Goal: Task Accomplishment & Management: Complete application form

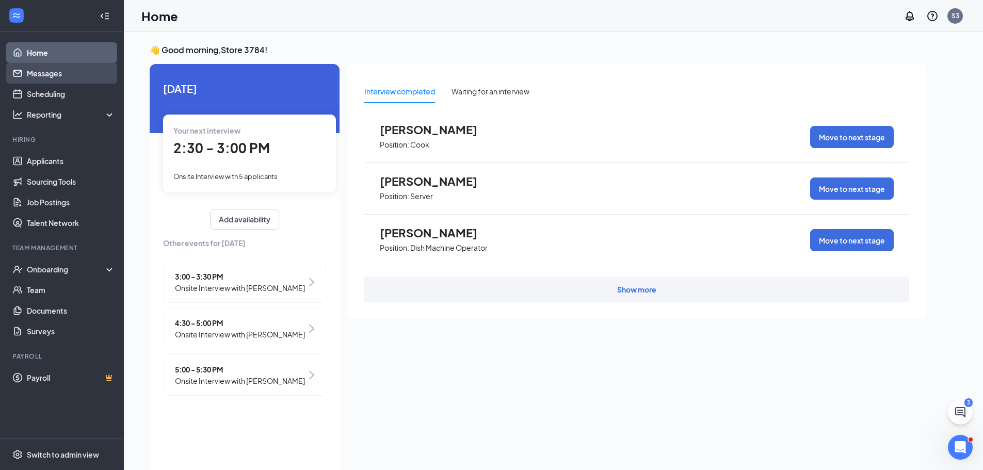
click at [54, 76] on link "Messages" at bounding box center [71, 73] width 88 height 21
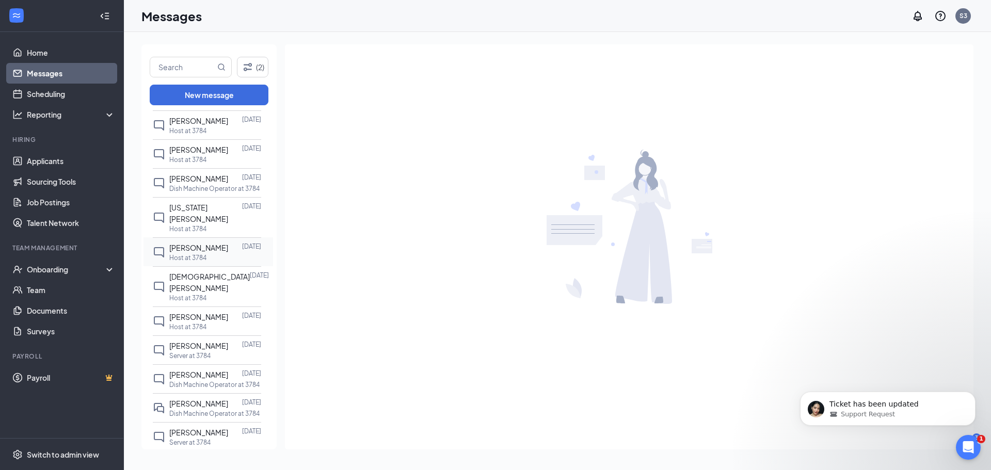
scroll to position [671, 0]
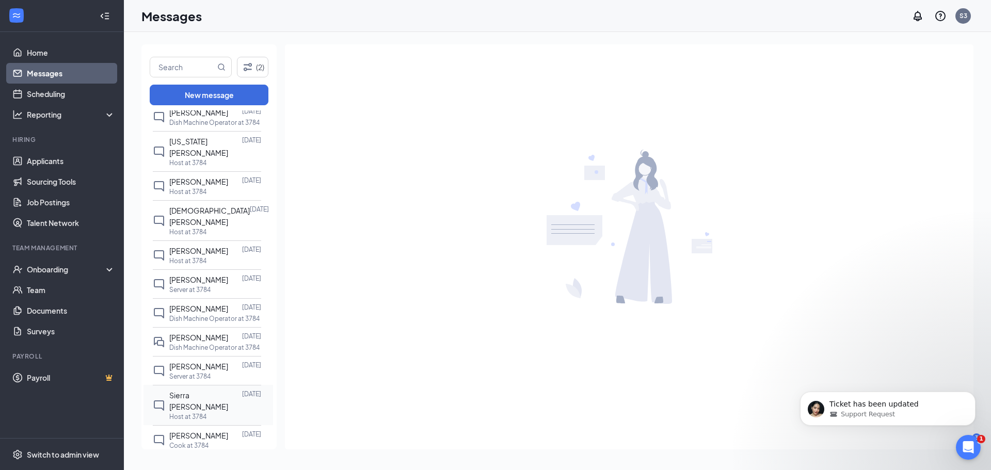
click at [205, 391] on span "Sierra [PERSON_NAME]" at bounding box center [198, 401] width 59 height 21
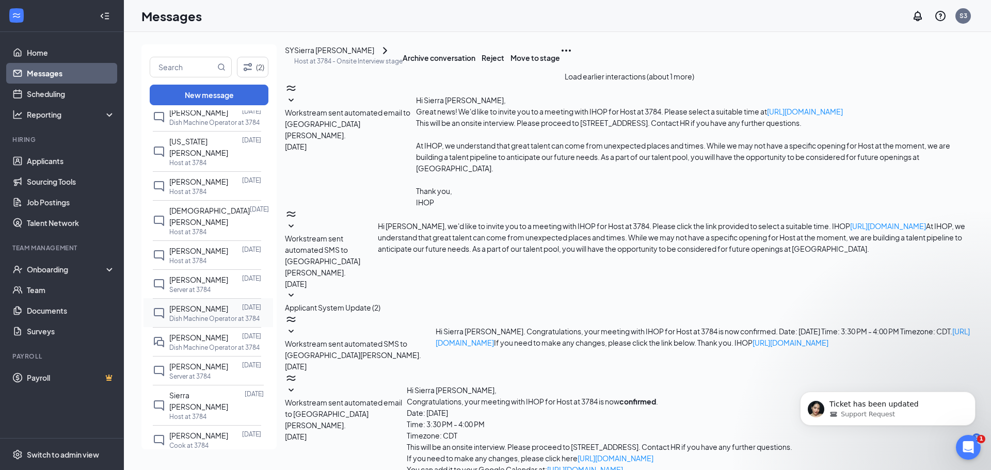
scroll to position [117, 0]
click at [560, 71] on button "Move to stage" at bounding box center [536, 57] width 50 height 26
type input "Hiring Complete (final stage)"
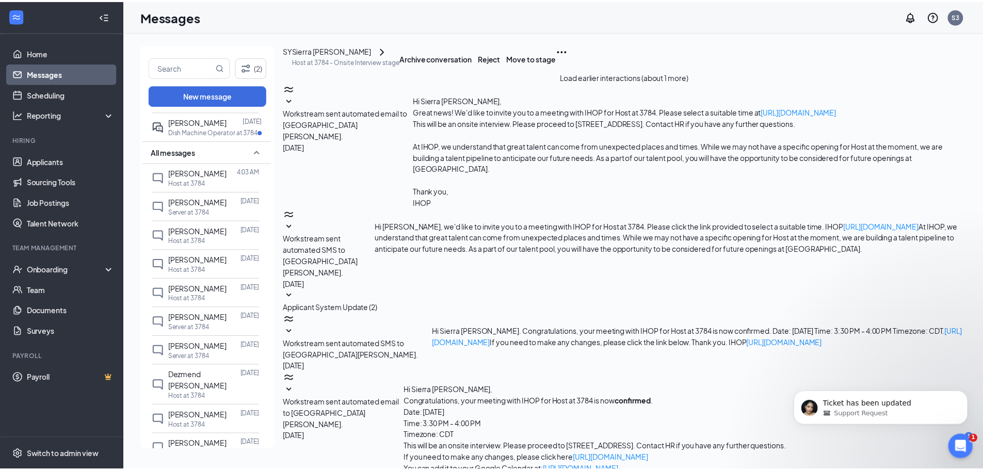
scroll to position [0, 0]
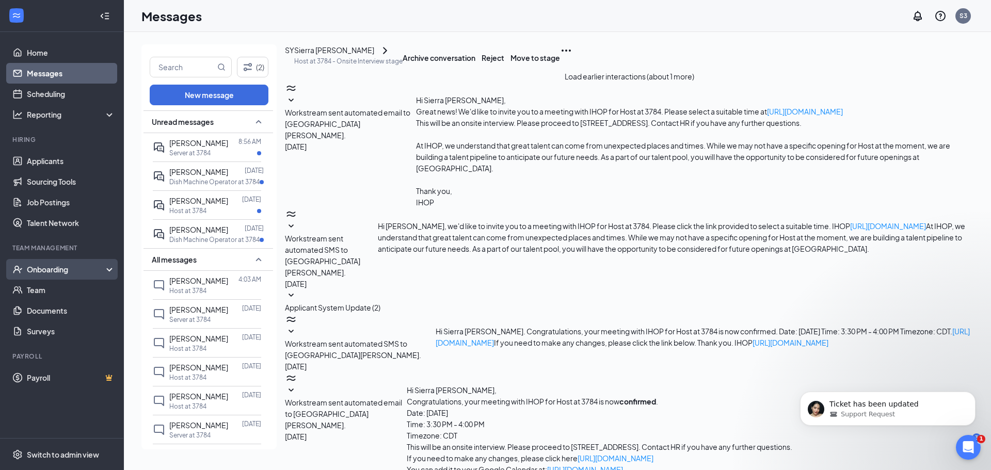
click at [69, 267] on div "Onboarding" at bounding box center [67, 269] width 80 height 10
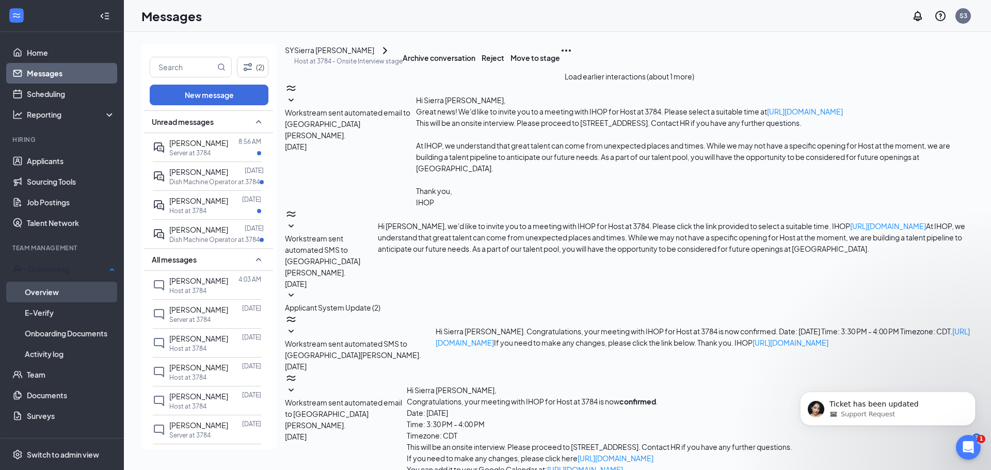
click at [61, 292] on link "Overview" at bounding box center [70, 292] width 90 height 21
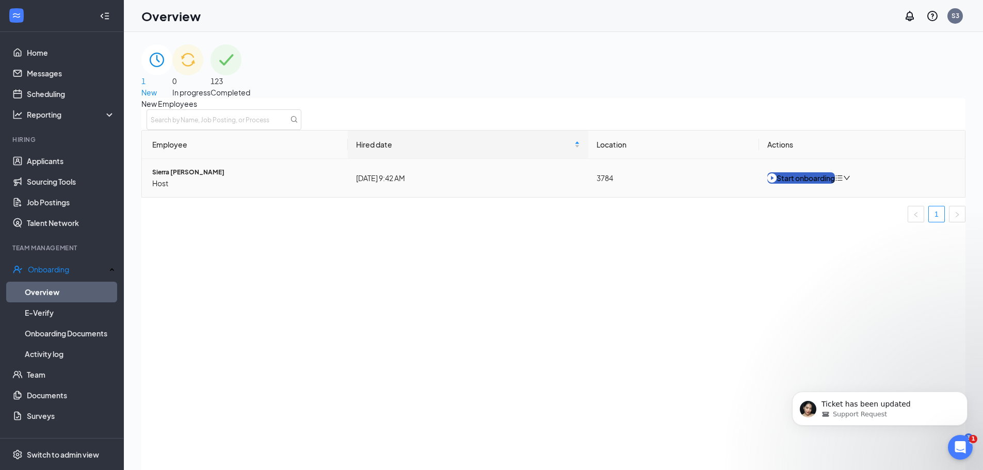
click at [820, 184] on div "Start onboarding" at bounding box center [802, 177] width 68 height 11
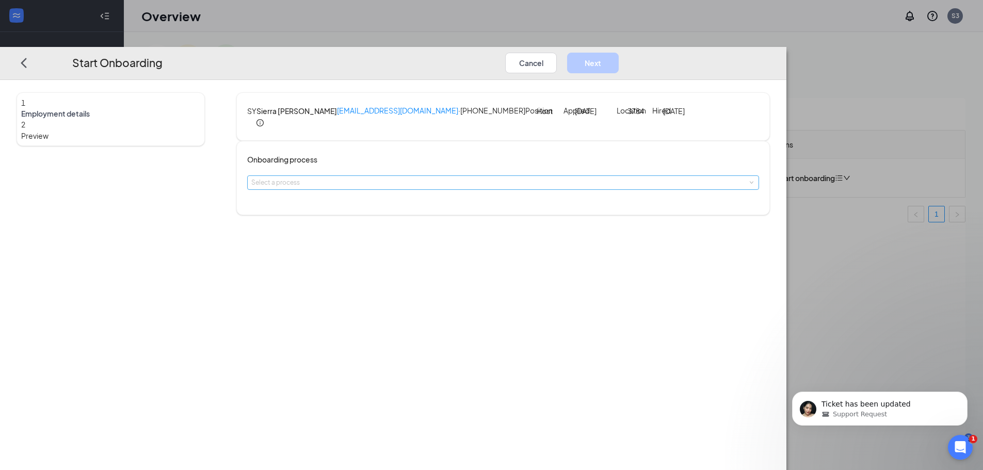
click at [433, 188] on div "Select a process" at bounding box center [500, 183] width 499 height 10
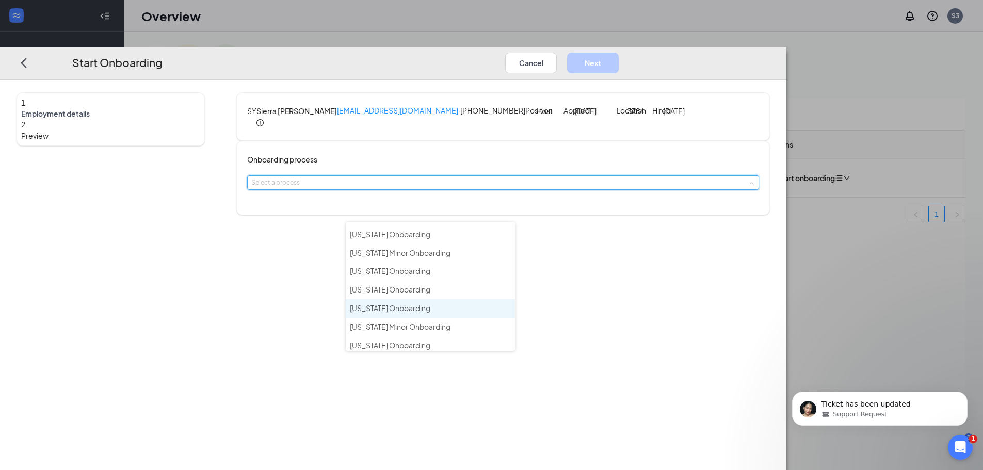
scroll to position [167, 0]
click at [405, 229] on span "[US_STATE] Onboarding" at bounding box center [390, 230] width 81 height 9
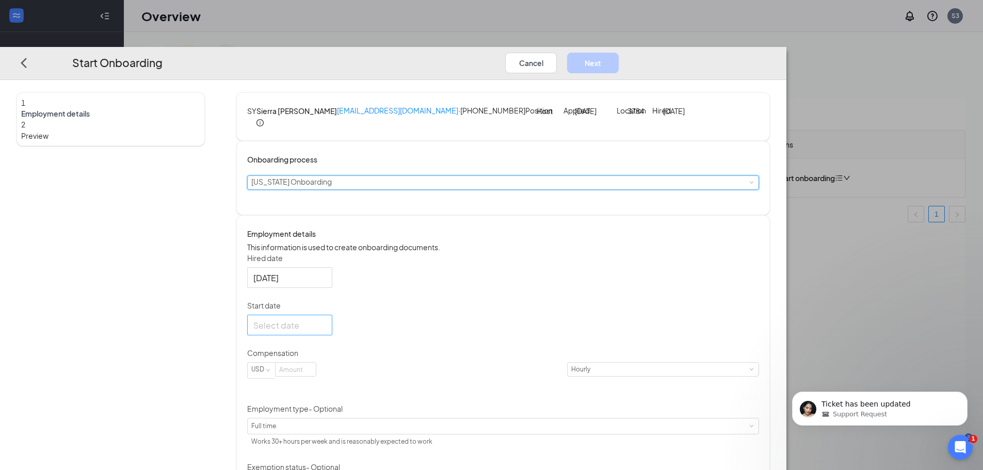
click at [326, 332] on div at bounding box center [289, 325] width 73 height 13
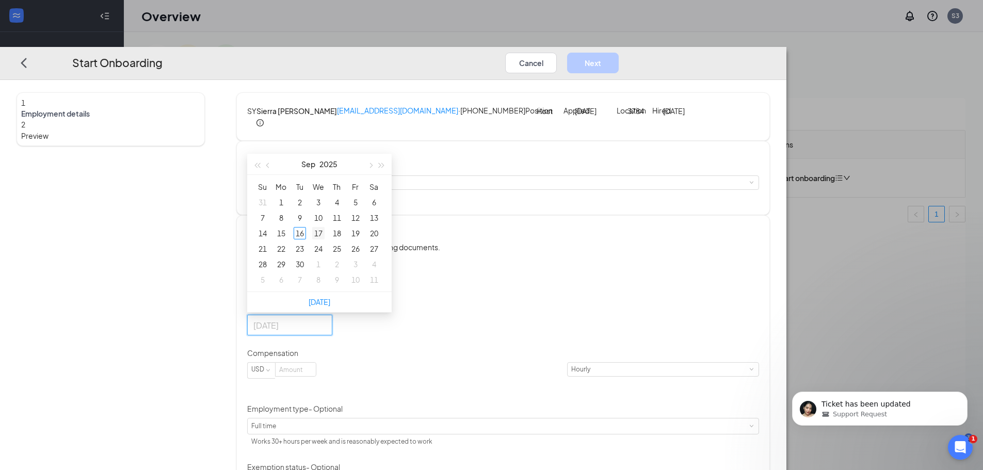
type input "[DATE]"
click at [325, 240] on div "17" at bounding box center [318, 233] width 12 height 12
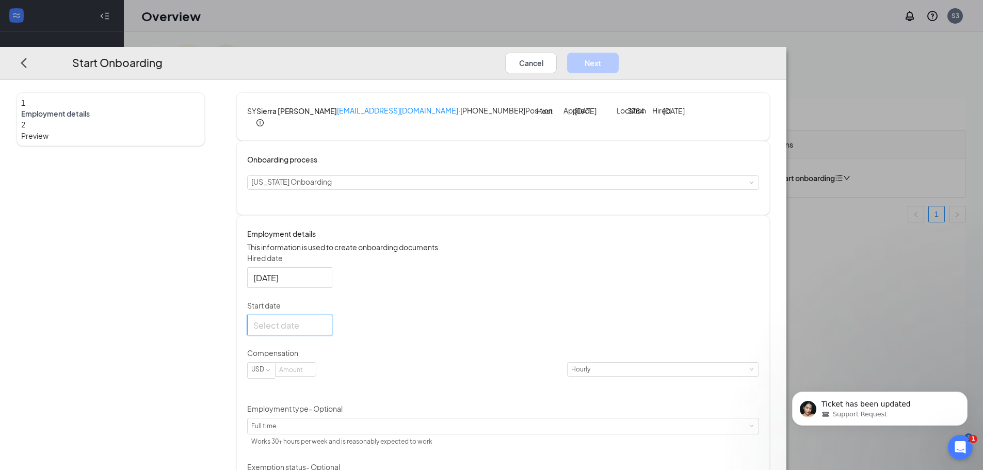
click at [326, 332] on div at bounding box center [289, 325] width 73 height 13
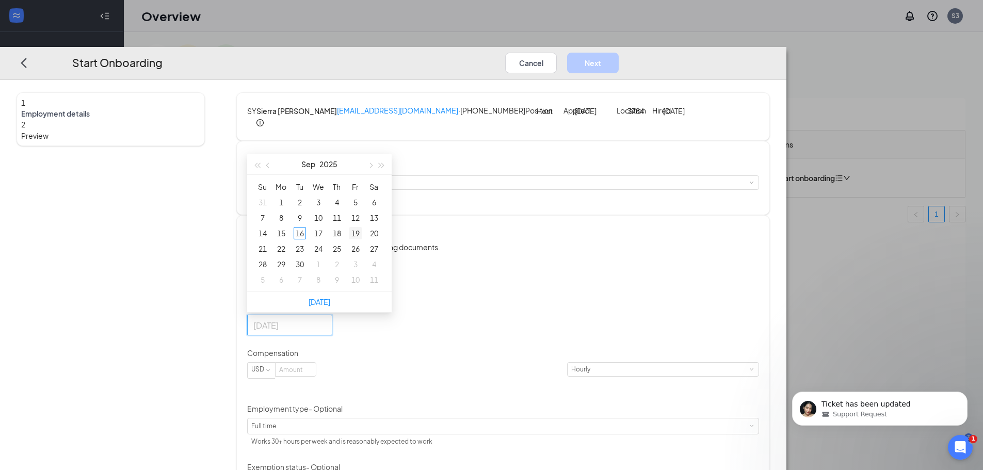
type input "[DATE]"
click at [362, 240] on div "19" at bounding box center [356, 233] width 12 height 12
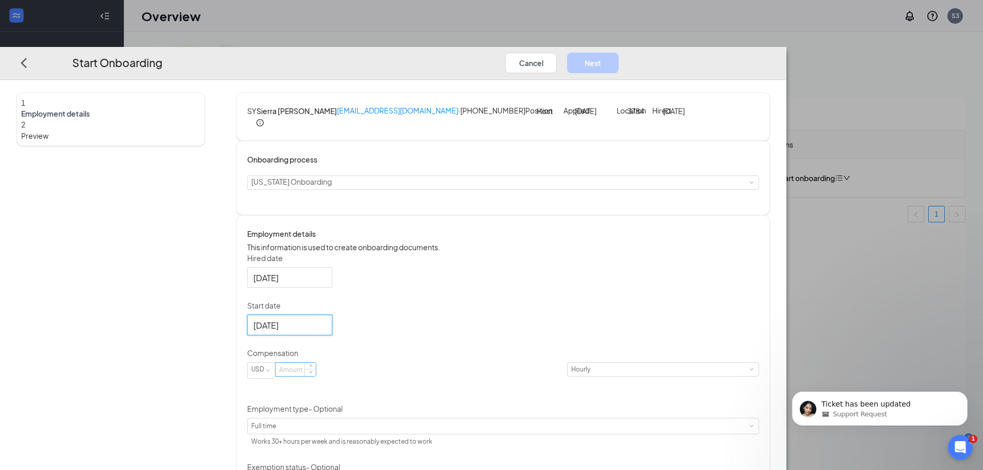
click at [316, 376] on input at bounding box center [296, 369] width 40 height 13
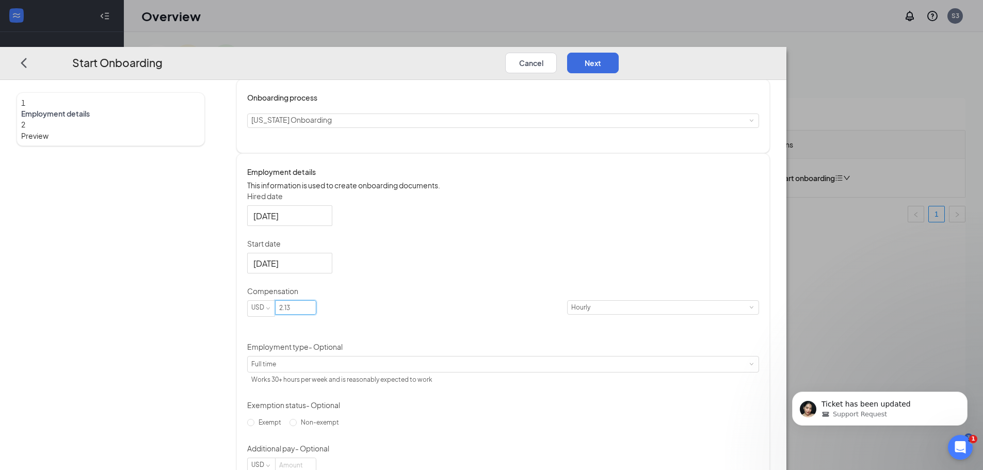
scroll to position [0, 0]
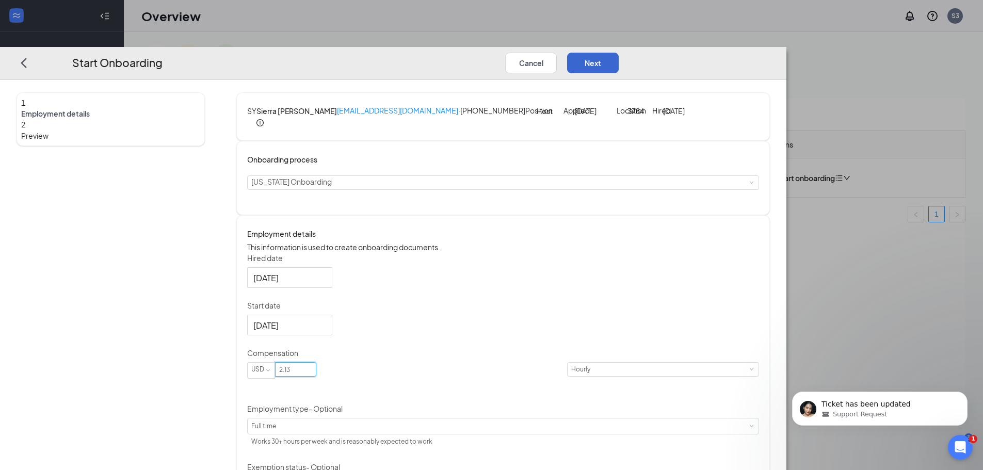
type input "2.13"
click at [619, 53] on button "Next" at bounding box center [593, 63] width 52 height 21
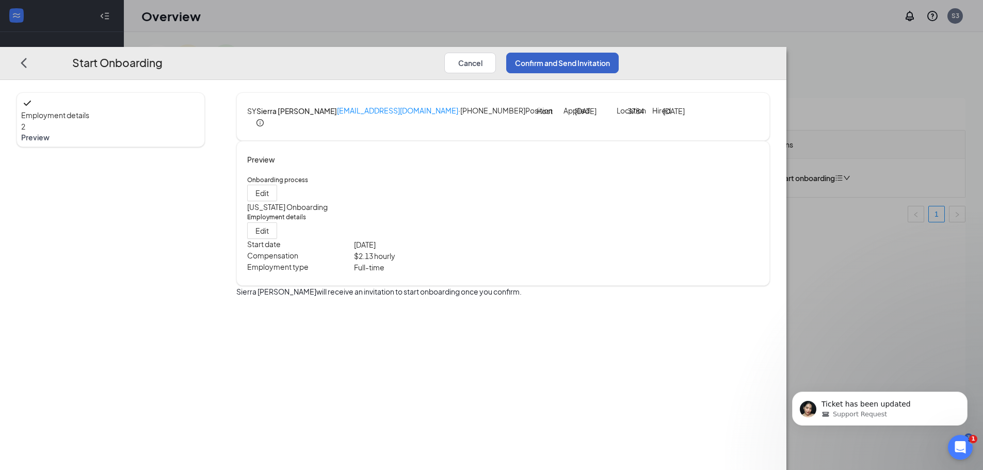
click at [619, 53] on button "Confirm and Send Invitation" at bounding box center [562, 63] width 113 height 21
